Goal: Task Accomplishment & Management: Complete application form

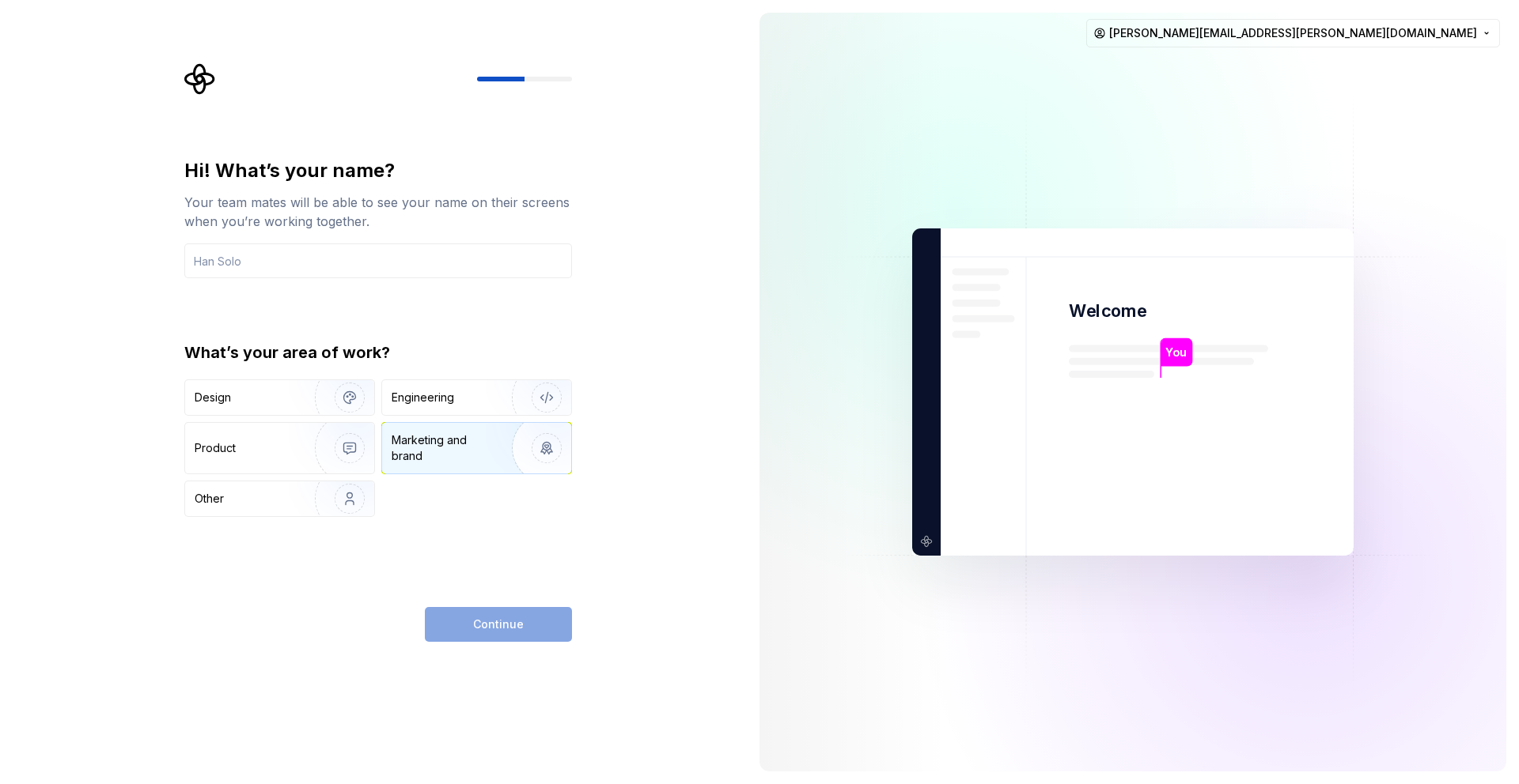
click at [482, 443] on div "Marketing and brand" at bounding box center [445, 447] width 107 height 31
click at [489, 640] on div "Continue" at bounding box center [498, 624] width 147 height 35
click at [489, 631] on div "Continue" at bounding box center [498, 624] width 147 height 35
click at [434, 255] on input "text" at bounding box center [378, 260] width 388 height 35
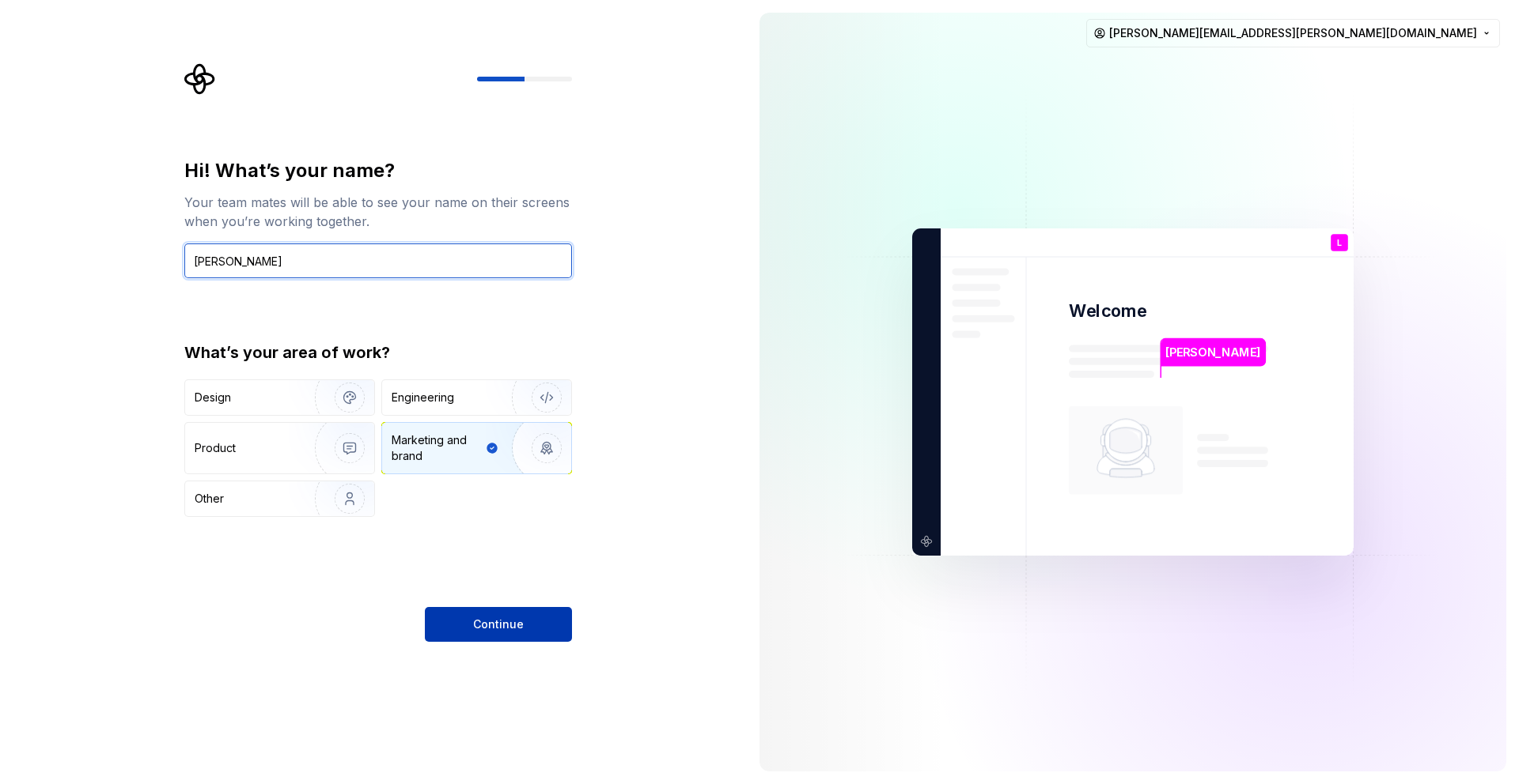
type input "[PERSON_NAME]"
click at [480, 621] on span "Continue" at bounding box center [498, 624] width 51 height 16
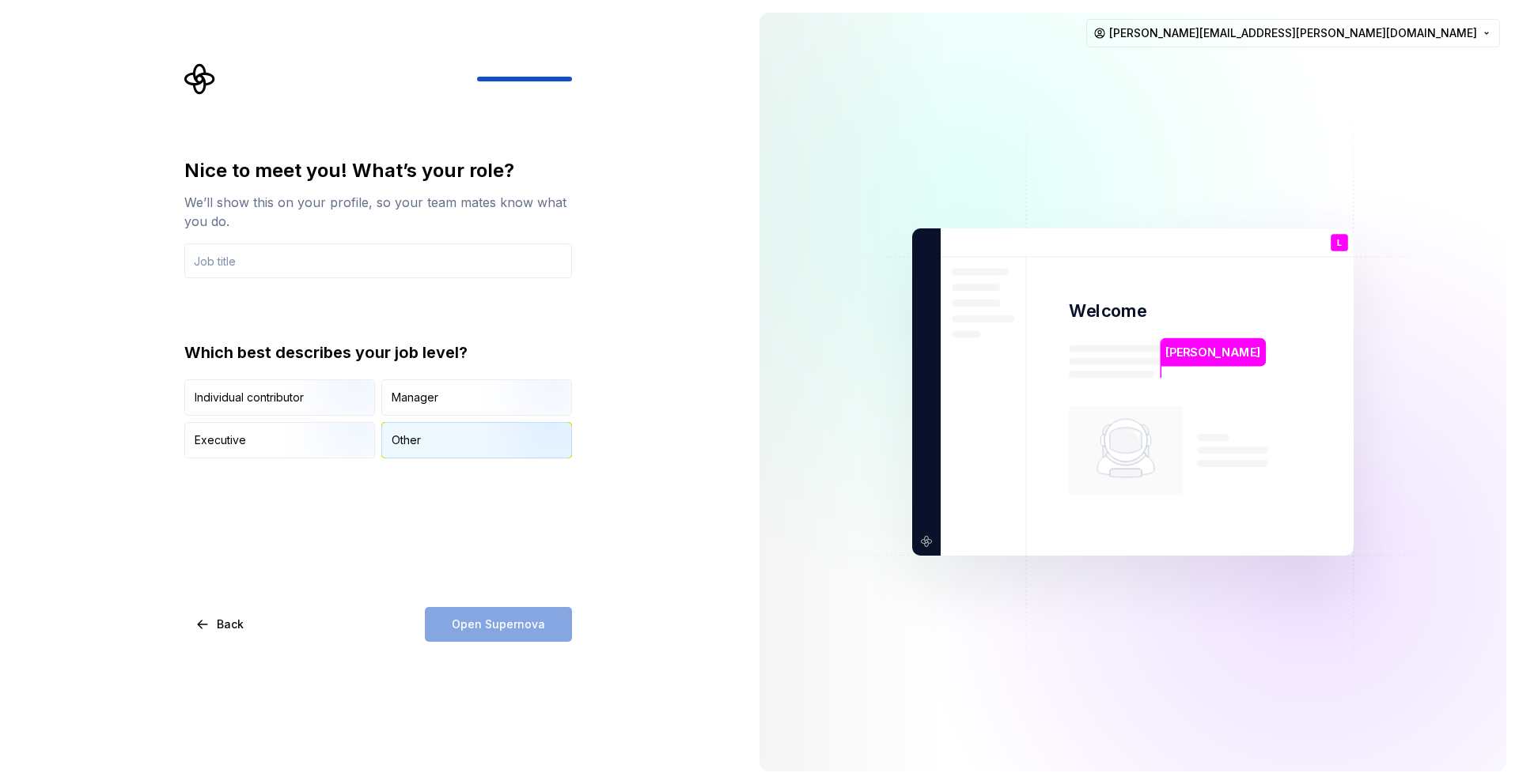
click at [425, 443] on div "Other" at bounding box center [476, 440] width 189 height 35
click at [470, 619] on div "Open Supernova" at bounding box center [498, 624] width 147 height 35
click at [419, 254] on input "text" at bounding box center [378, 260] width 388 height 35
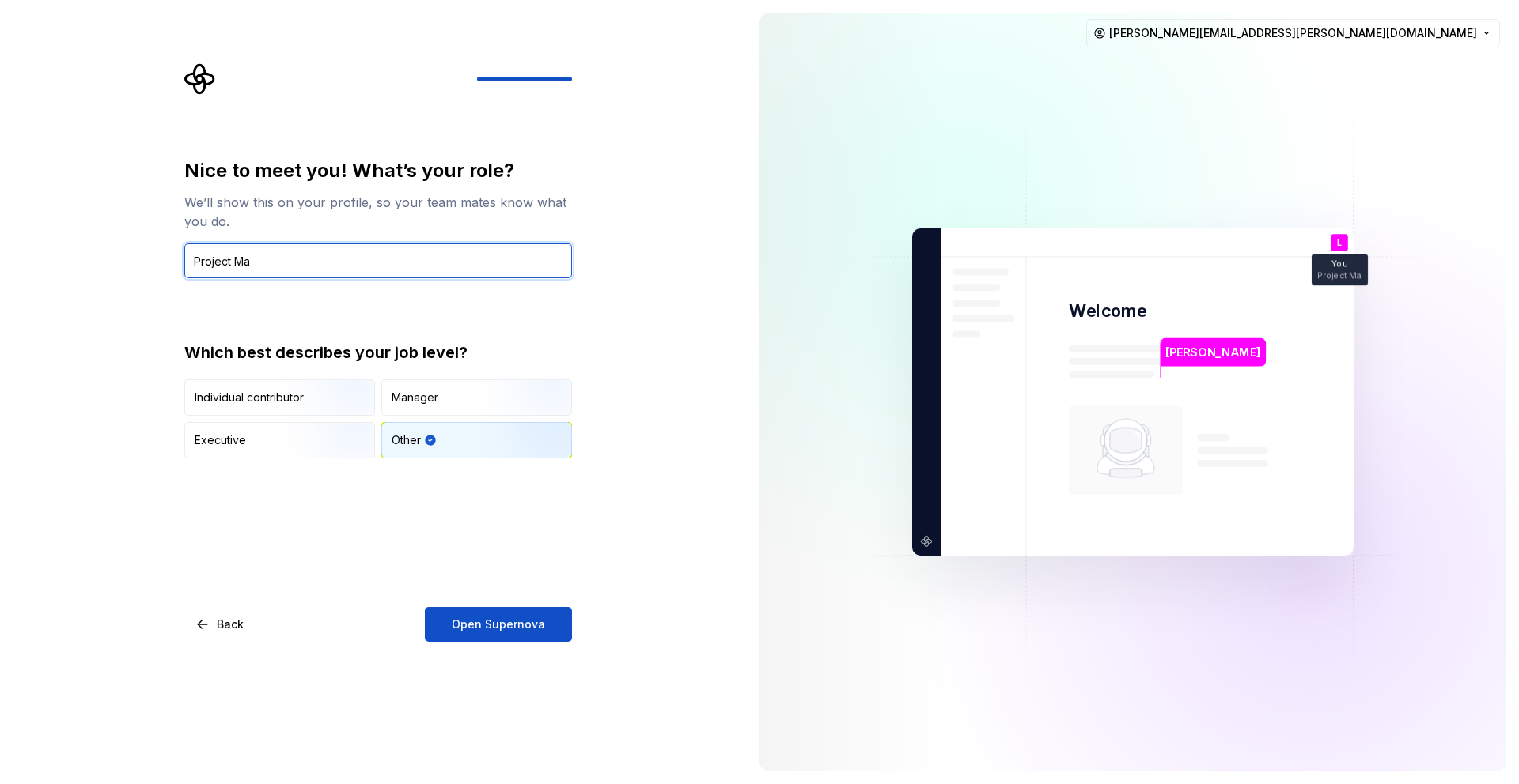
type input "Project Manager"
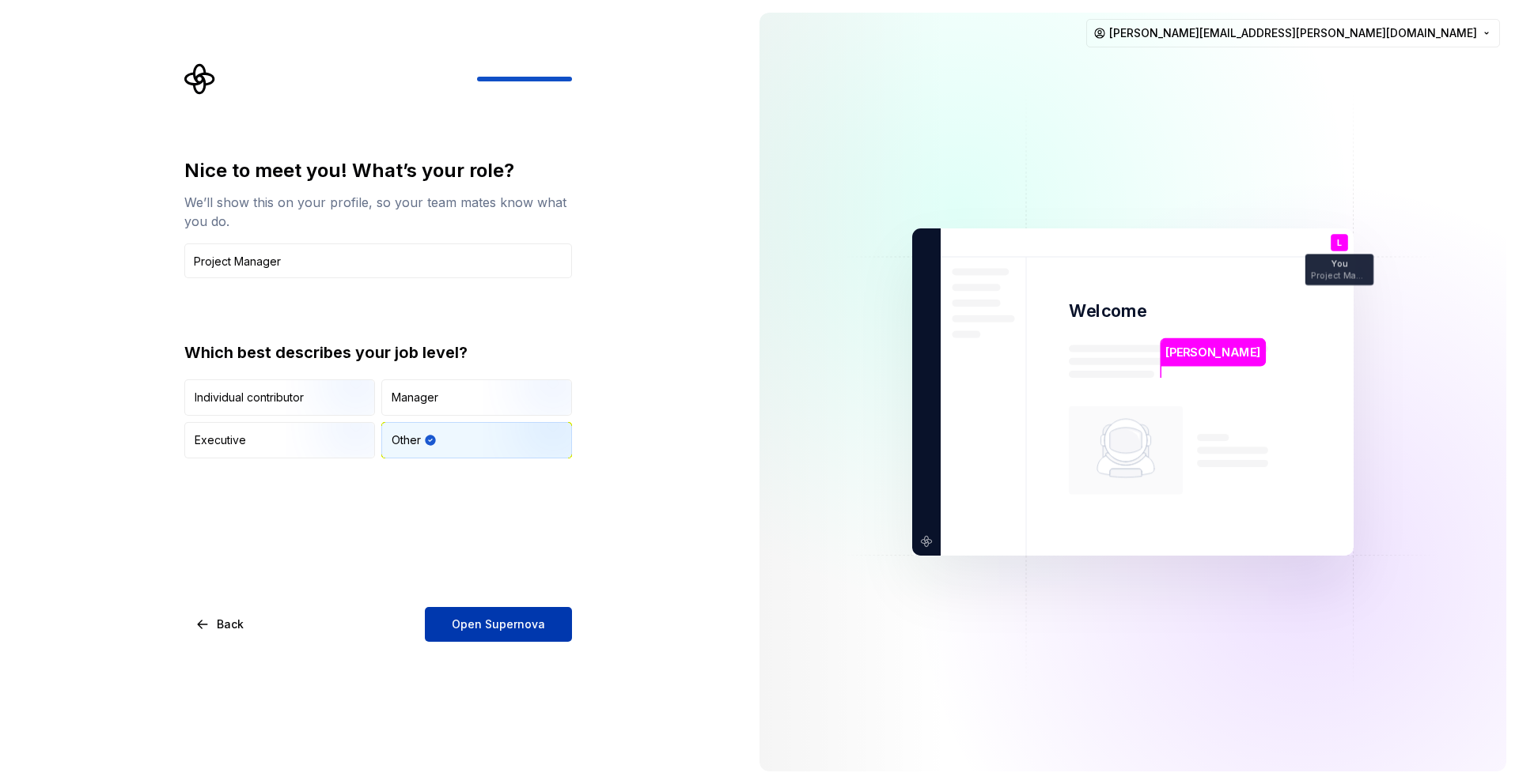
click at [467, 613] on button "Open Supernova" at bounding box center [498, 624] width 147 height 35
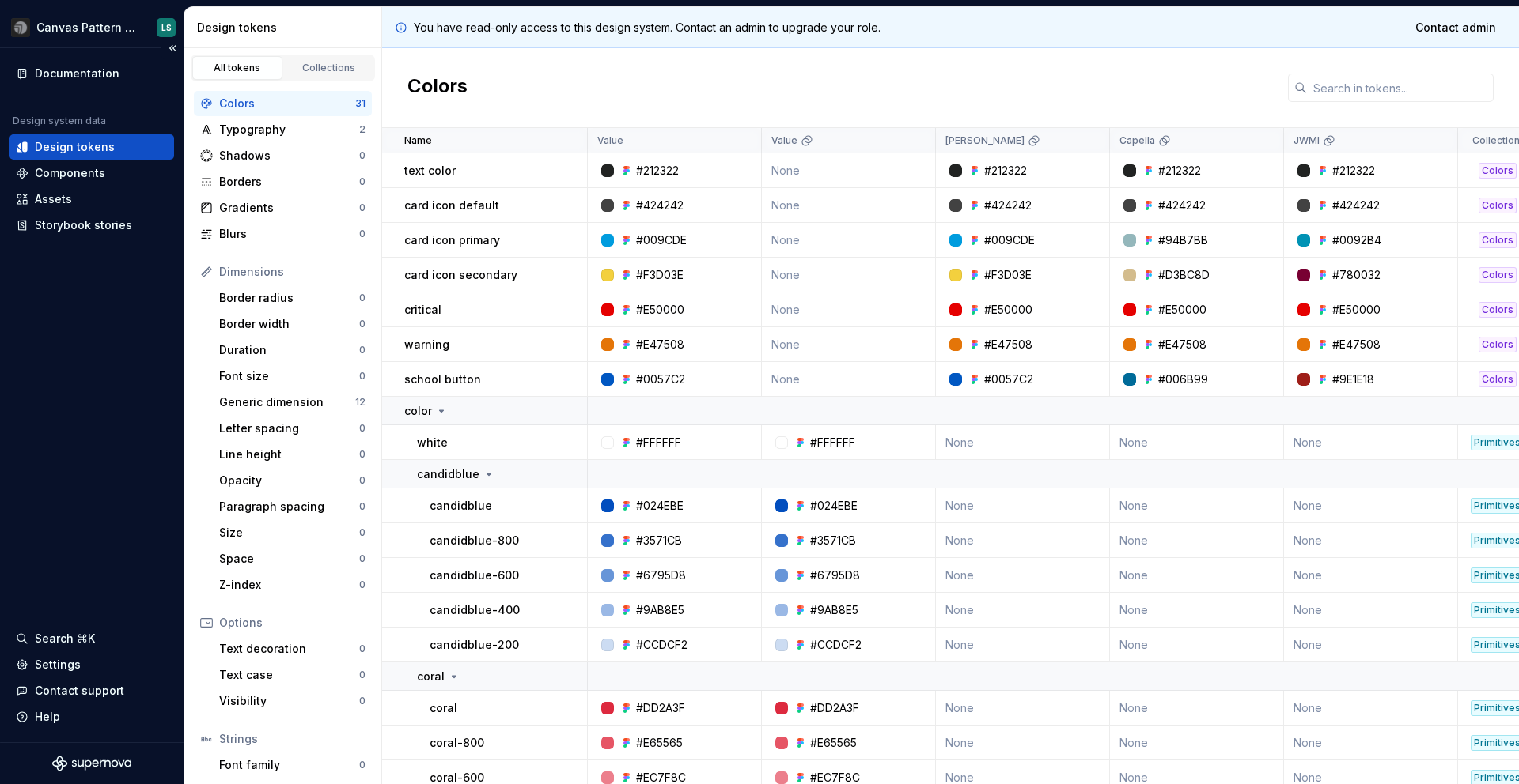
click at [83, 144] on div "Design tokens" at bounding box center [74, 147] width 80 height 16
